Goal: Check status: Check status

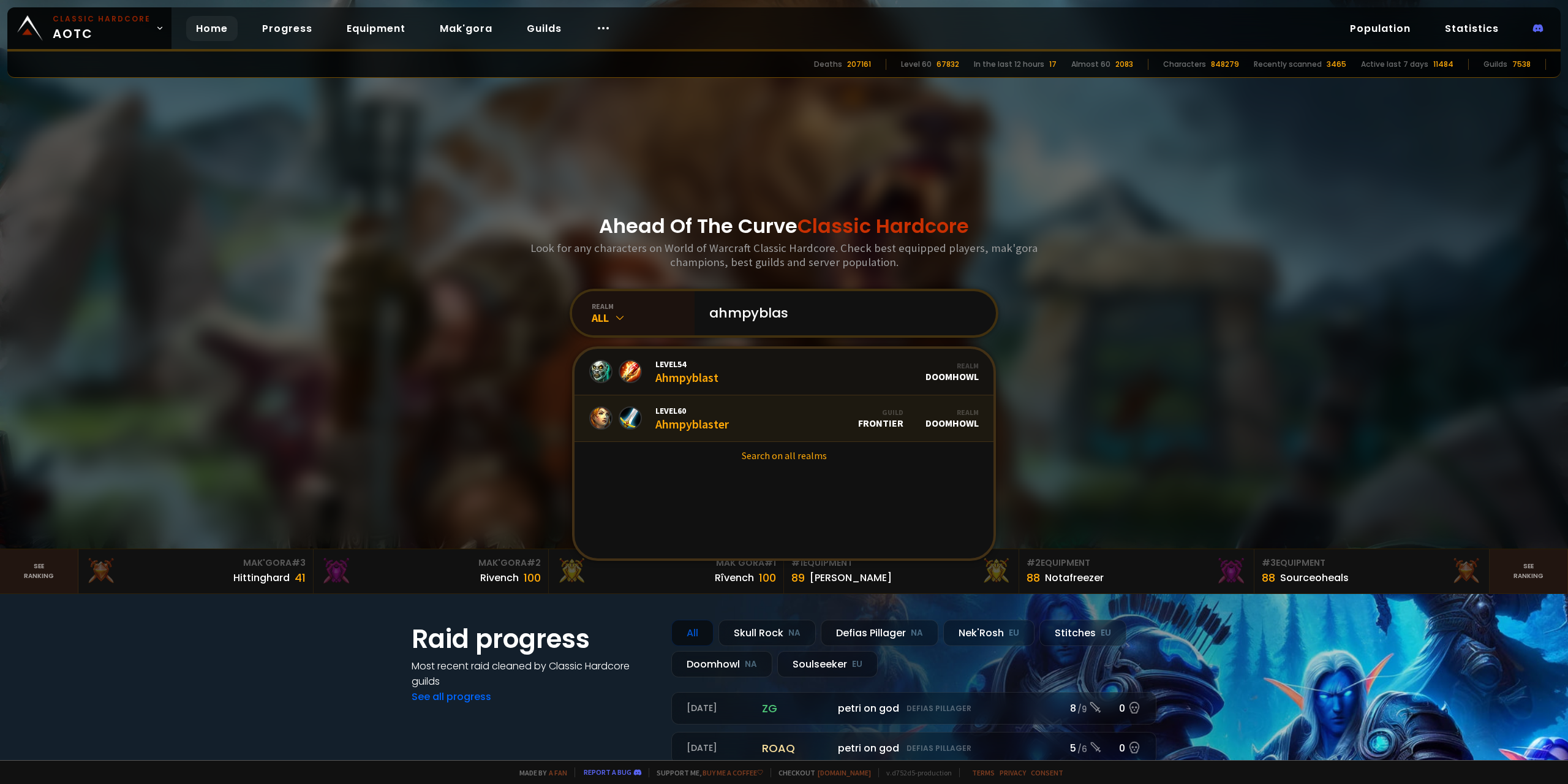
type input "ahmpyblas"
click at [722, 420] on div "Level 60 Ahmpyblaster" at bounding box center [692, 418] width 74 height 26
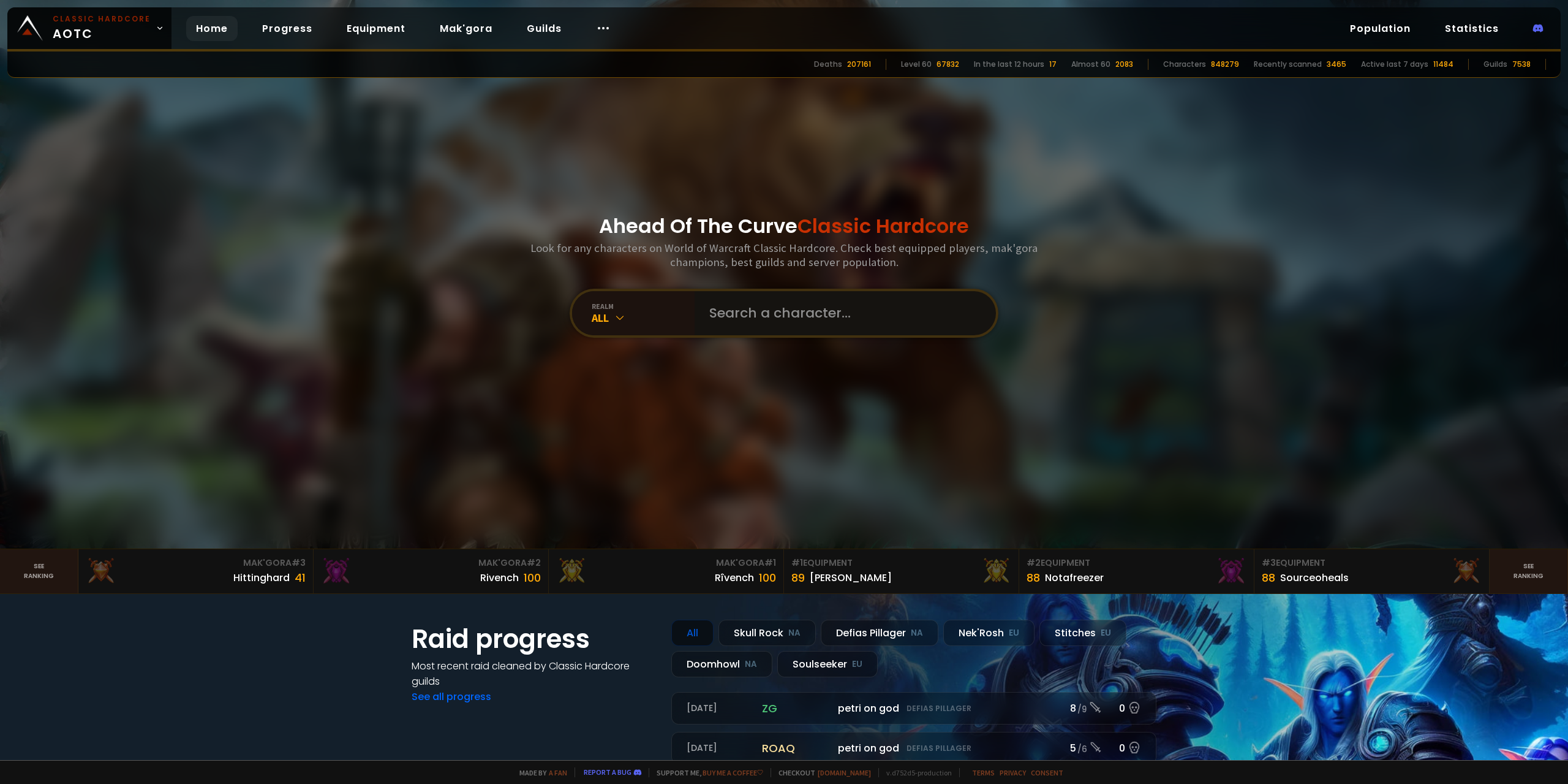
click at [857, 320] on input "text" at bounding box center [842, 313] width 280 height 44
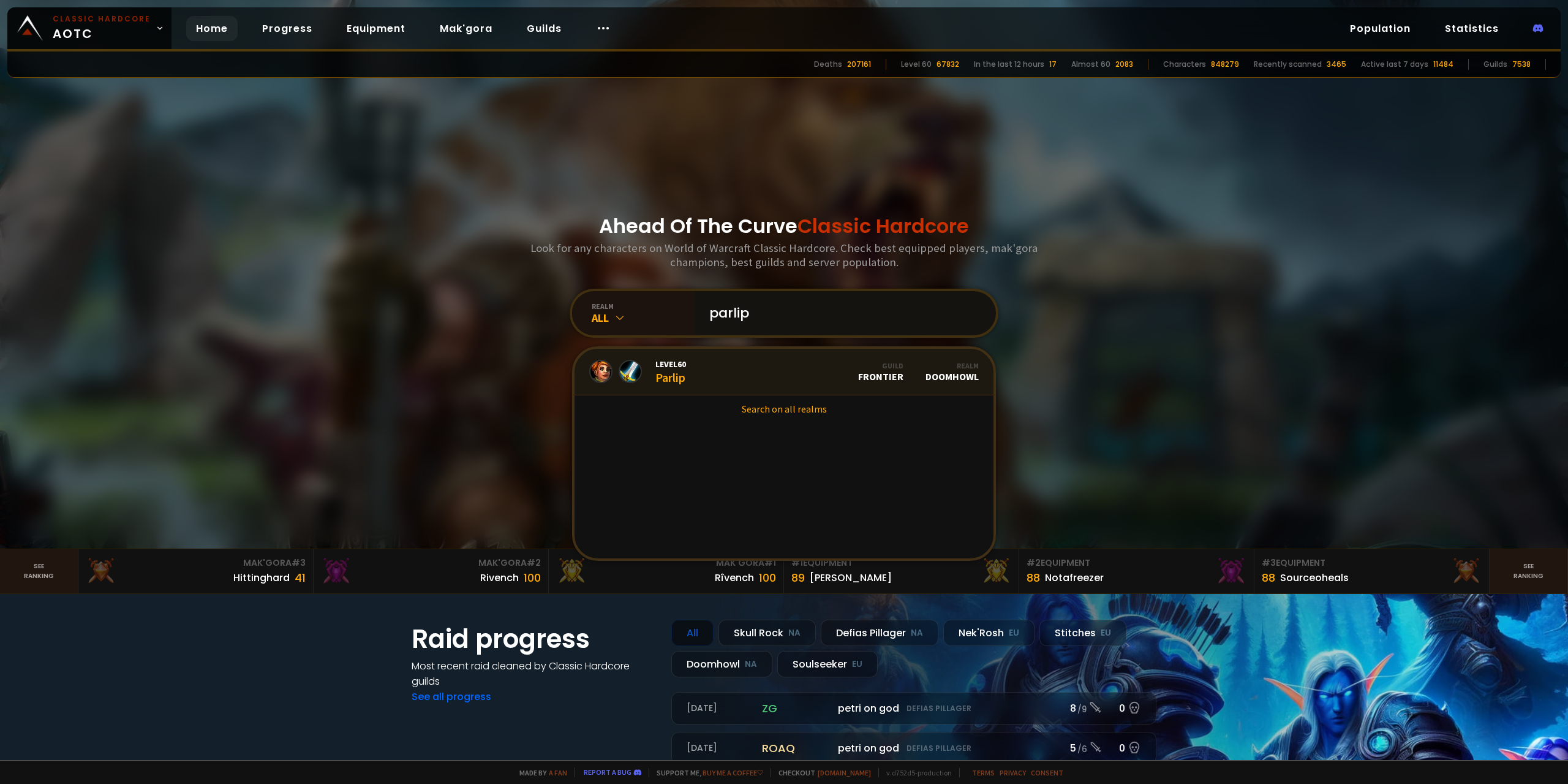
type input "parlip"
click at [783, 375] on link "Level 60 Parlip Guild Frontier Realm Doomhowl" at bounding box center [784, 372] width 419 height 46
